Goal: Find specific page/section: Find specific page/section

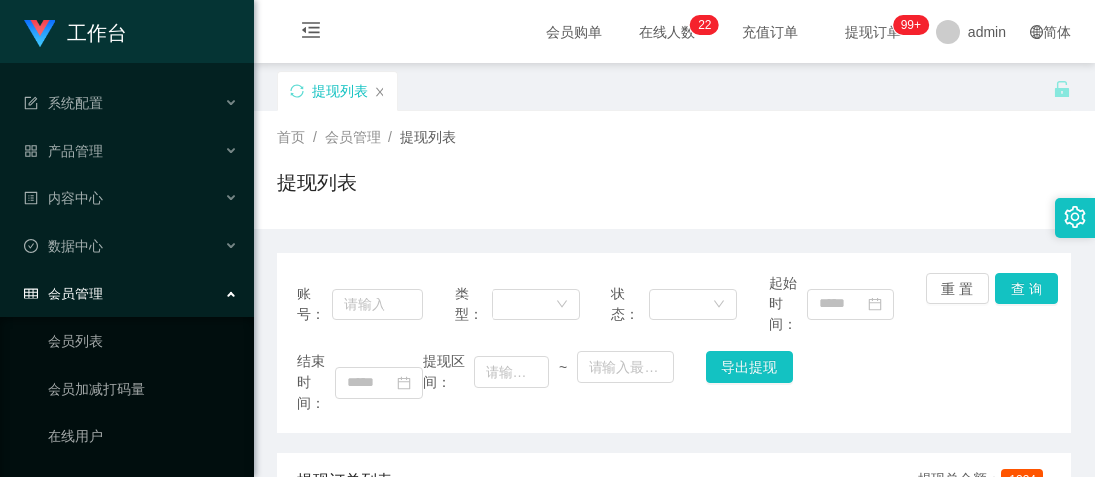
click at [586, 169] on div "提现列表" at bounding box center [675, 191] width 794 height 46
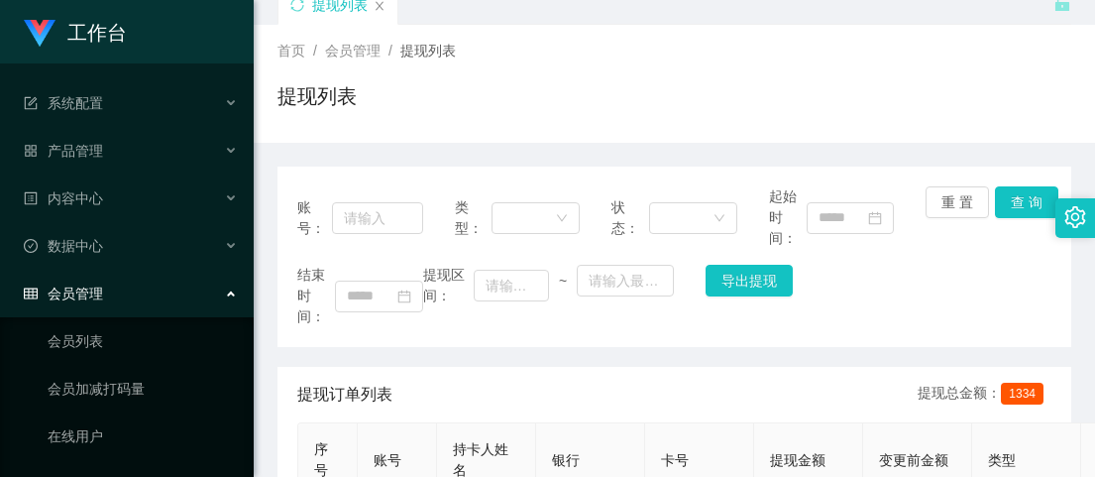
scroll to position [71, 0]
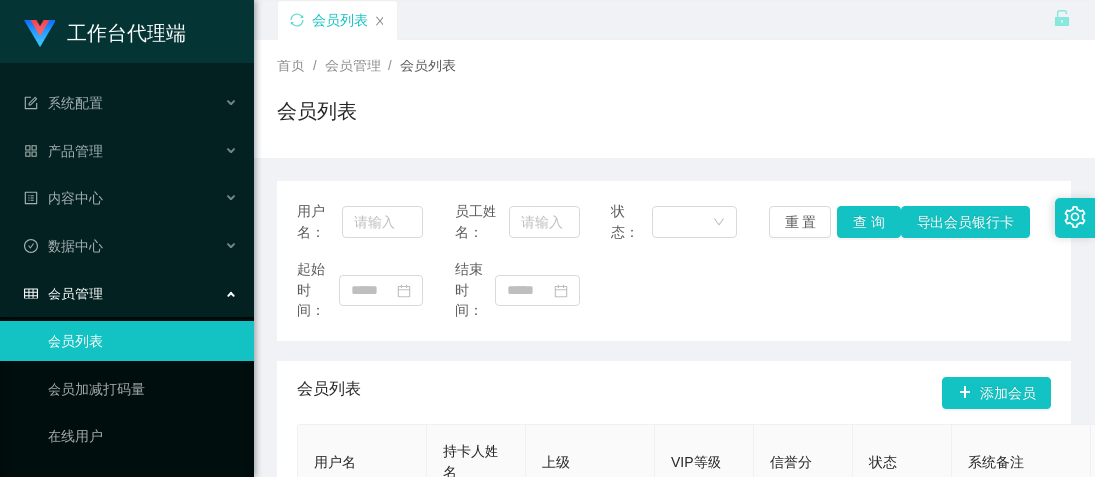
scroll to position [71, 0]
